Goal: Task Accomplishment & Management: Manage account settings

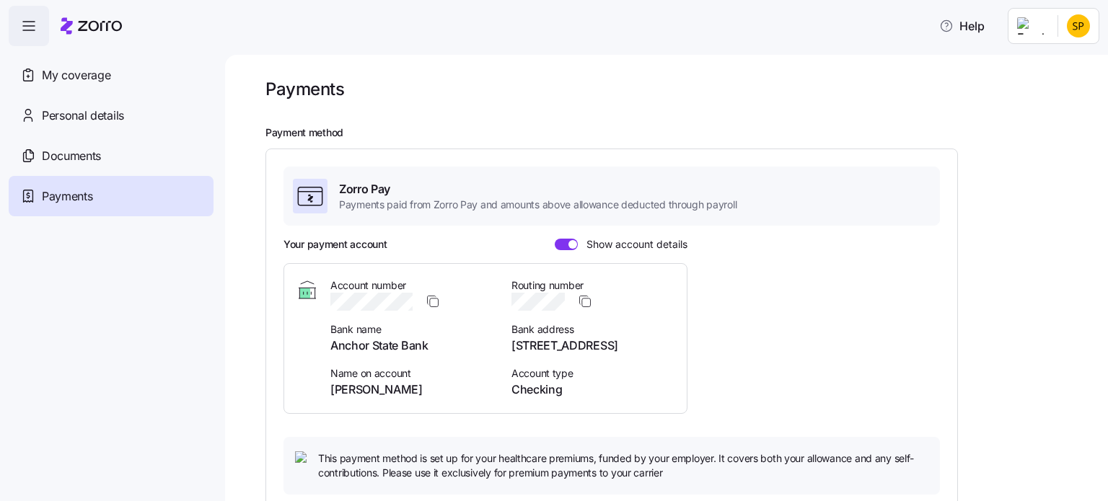
scroll to position [296, 0]
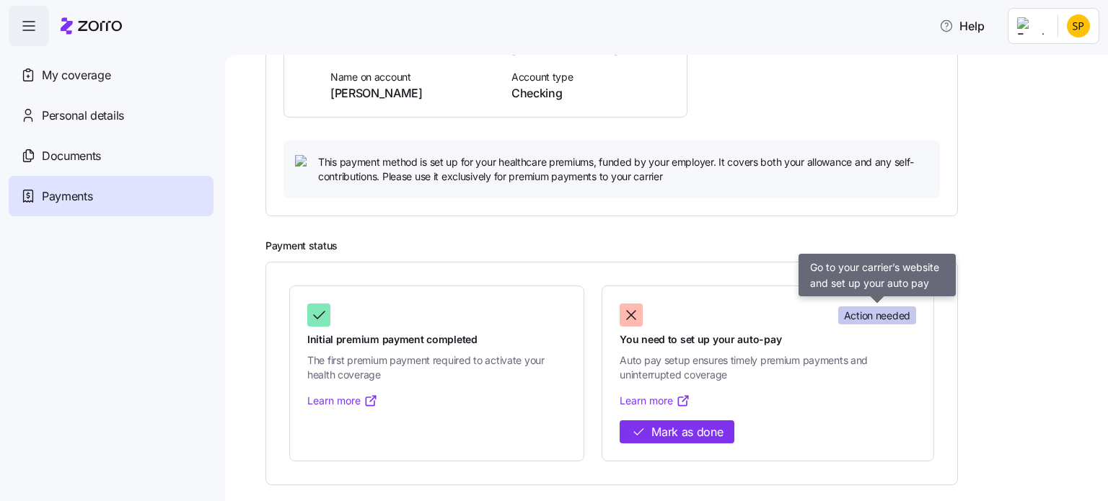
click at [874, 317] on span "Action needed" at bounding box center [877, 316] width 66 height 14
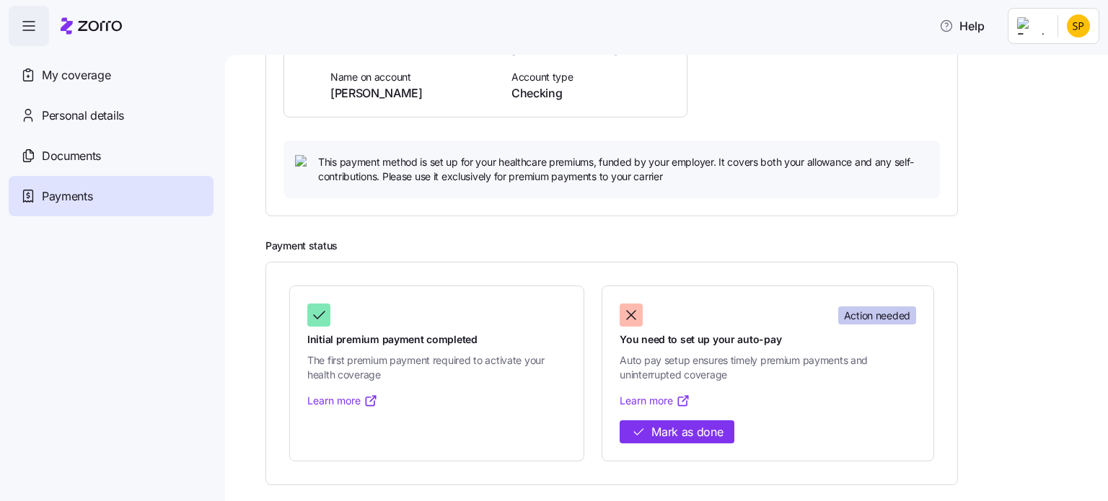
click at [874, 317] on span "Action needed" at bounding box center [877, 316] width 66 height 14
click at [671, 400] on link "Learn more" at bounding box center [655, 401] width 71 height 14
click at [664, 428] on span "Mark as done" at bounding box center [686, 432] width 71 height 18
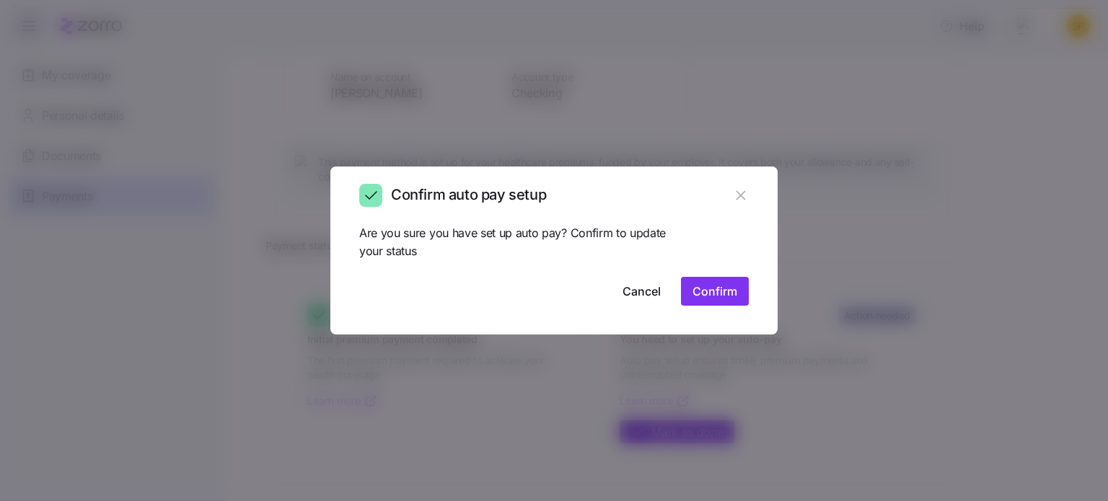
click at [747, 195] on icon "button" at bounding box center [741, 196] width 16 height 16
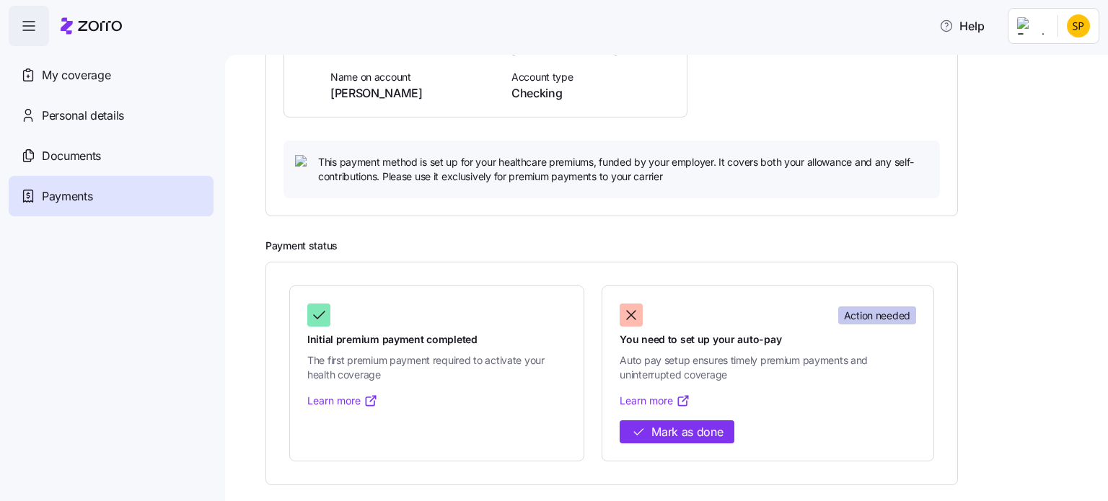
click at [704, 364] on span "Auto pay setup ensures timely premium payments and uninterrupted coverage" at bounding box center [768, 368] width 296 height 30
click at [644, 395] on link "Learn more" at bounding box center [655, 401] width 71 height 14
click at [76, 71] on span "My coverage" at bounding box center [76, 75] width 69 height 18
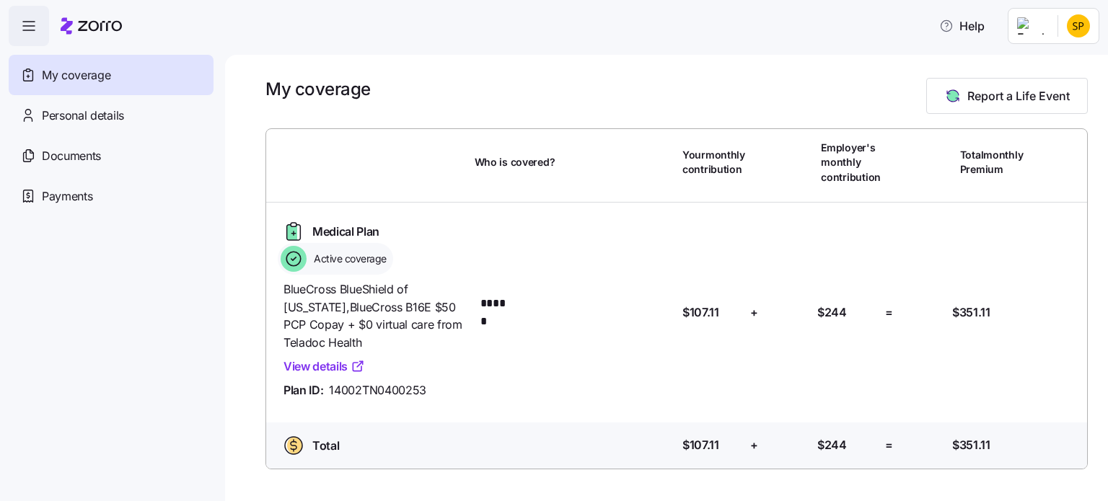
click at [335, 365] on link "View details" at bounding box center [323, 367] width 81 height 18
click at [21, 30] on icon "button" at bounding box center [28, 25] width 17 height 17
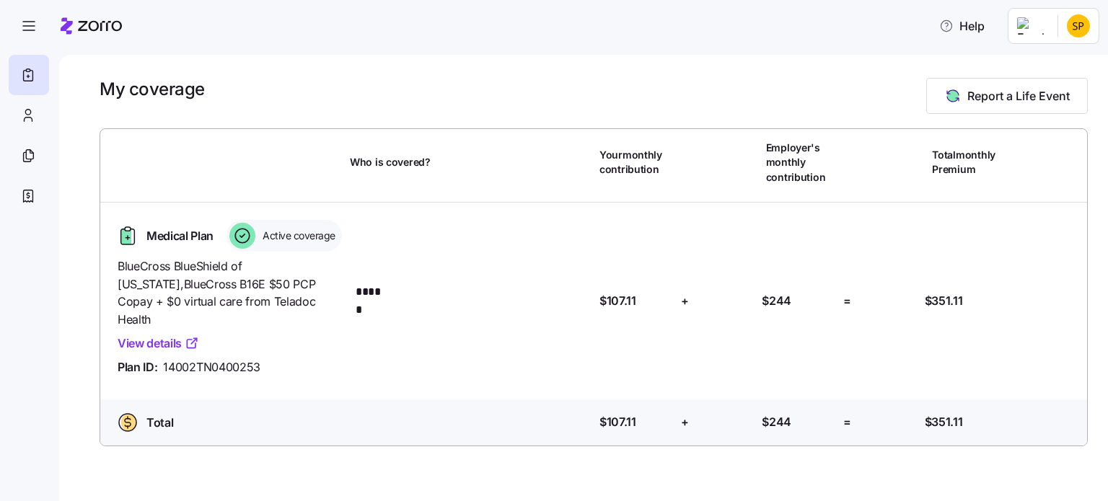
click at [301, 235] on span "Active coverage" at bounding box center [296, 236] width 77 height 14
click at [36, 68] on div at bounding box center [29, 75] width 40 height 40
click at [27, 195] on icon at bounding box center [28, 196] width 16 height 17
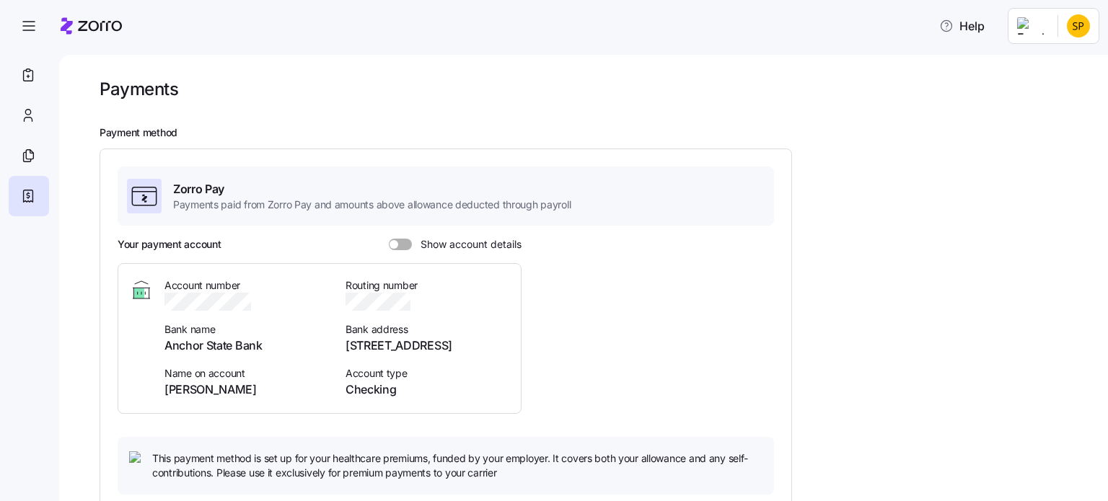
click at [405, 244] on span at bounding box center [405, 245] width 14 height 12
click at [389, 239] on input "Show account details" at bounding box center [389, 239] width 0 height 0
click at [420, 307] on icon "button" at bounding box center [419, 301] width 14 height 14
click at [418, 296] on icon "button" at bounding box center [419, 301] width 14 height 14
click at [421, 299] on icon "button" at bounding box center [419, 301] width 14 height 14
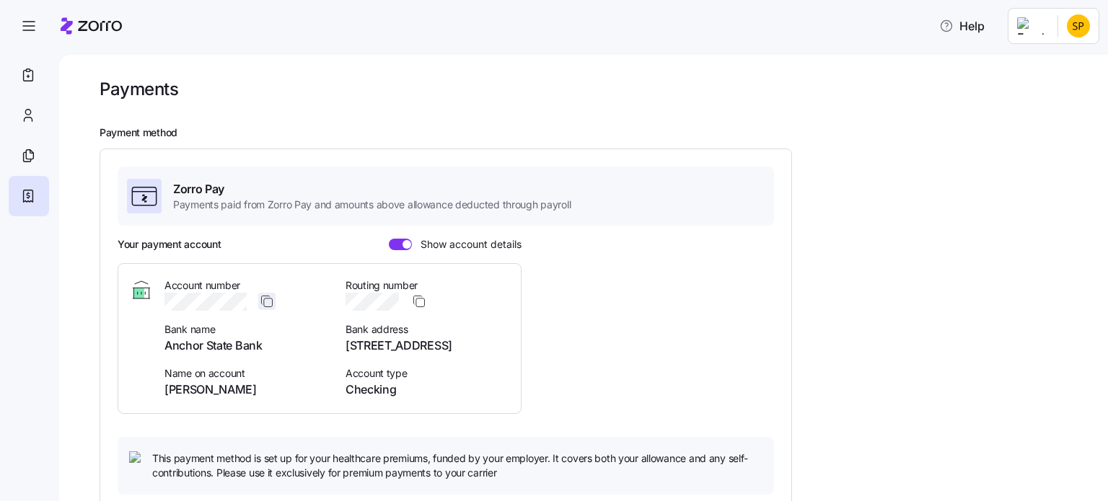
click at [271, 297] on icon "button" at bounding box center [267, 301] width 14 height 14
click at [271, 302] on icon "button" at bounding box center [267, 301] width 14 height 14
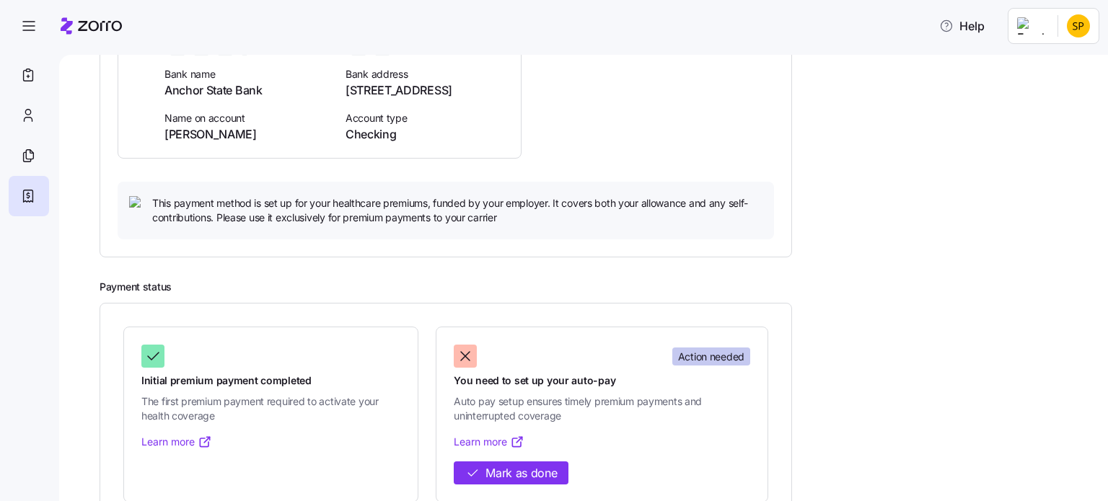
scroll to position [296, 0]
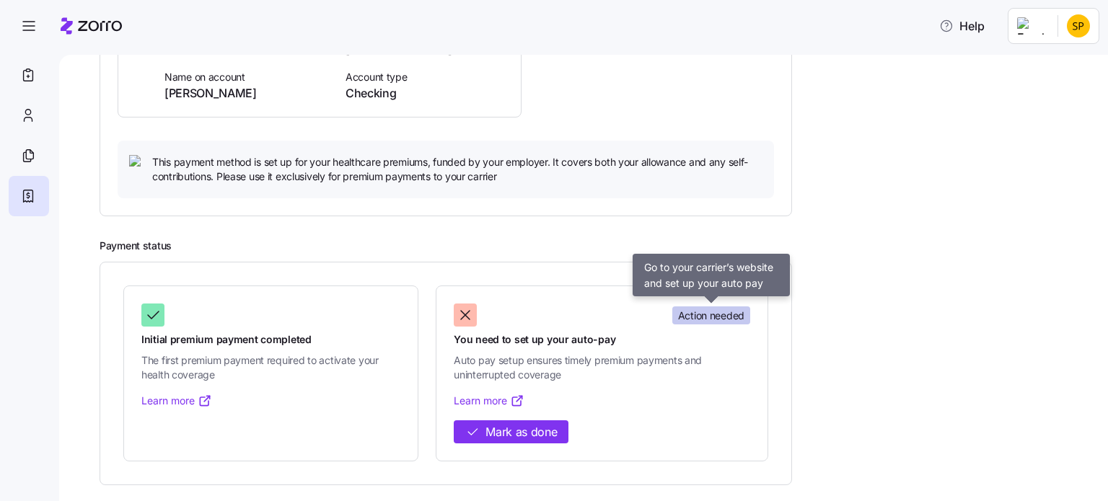
click at [702, 313] on span "Action needed" at bounding box center [711, 316] width 66 height 14
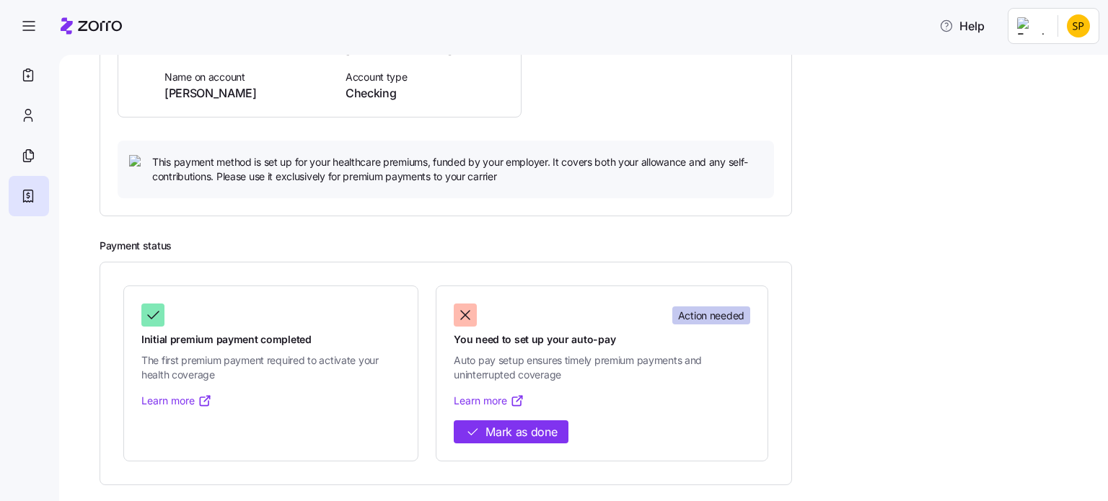
click at [702, 313] on span "Action needed" at bounding box center [711, 316] width 66 height 14
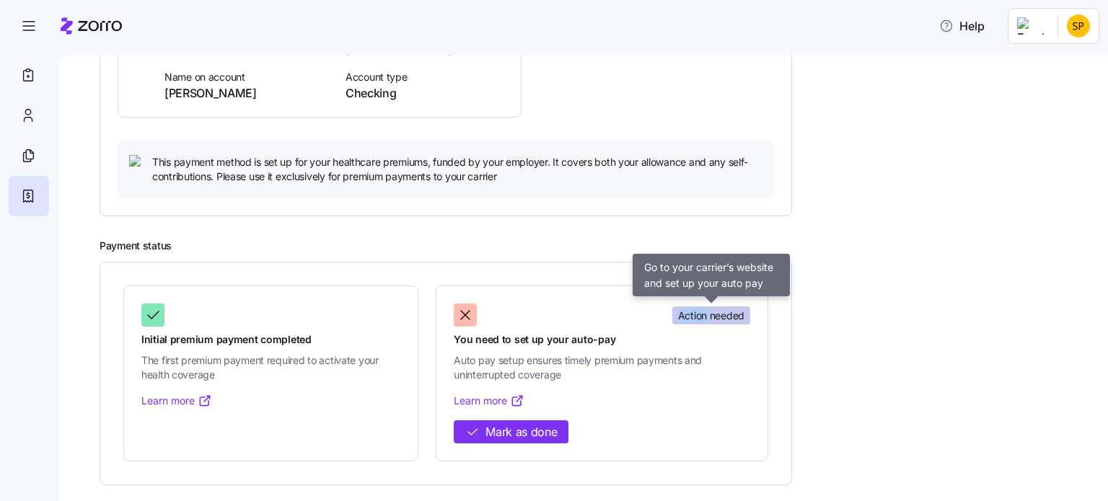
click at [702, 313] on span "Action needed" at bounding box center [711, 316] width 66 height 14
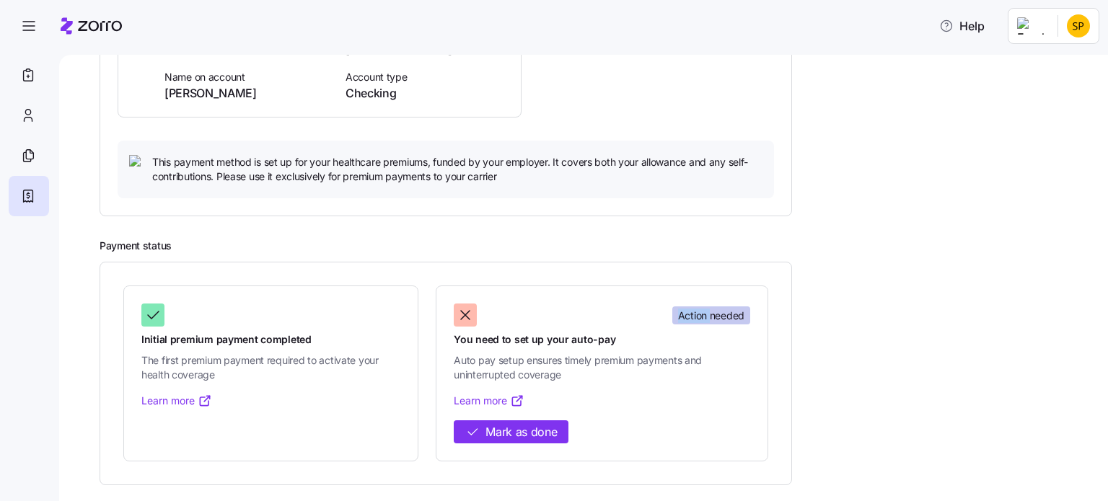
click at [501, 400] on link "Learn more" at bounding box center [489, 401] width 71 height 14
